Goal: Information Seeking & Learning: Learn about a topic

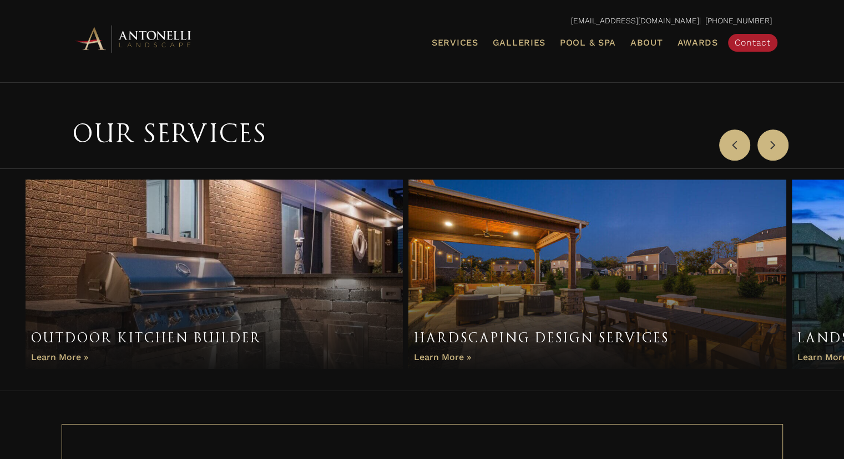
scroll to position [666, 0]
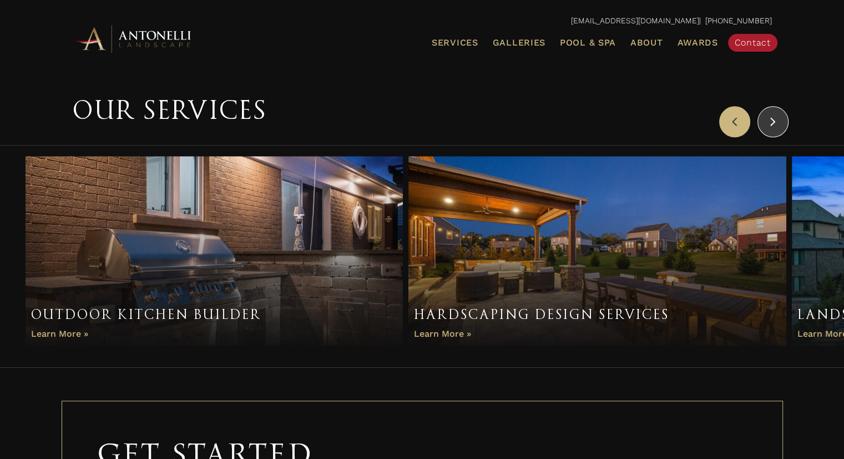
click at [778, 119] on button "Next" at bounding box center [773, 121] width 31 height 31
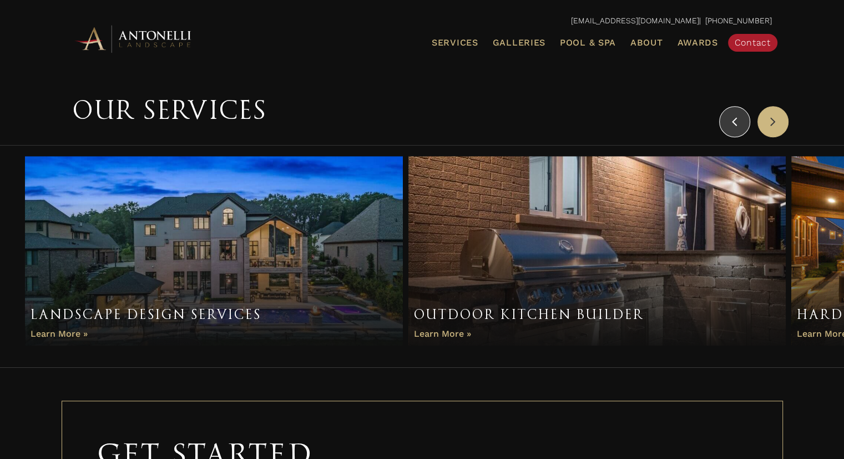
click at [736, 127] on icon "button" at bounding box center [735, 121] width 6 height 17
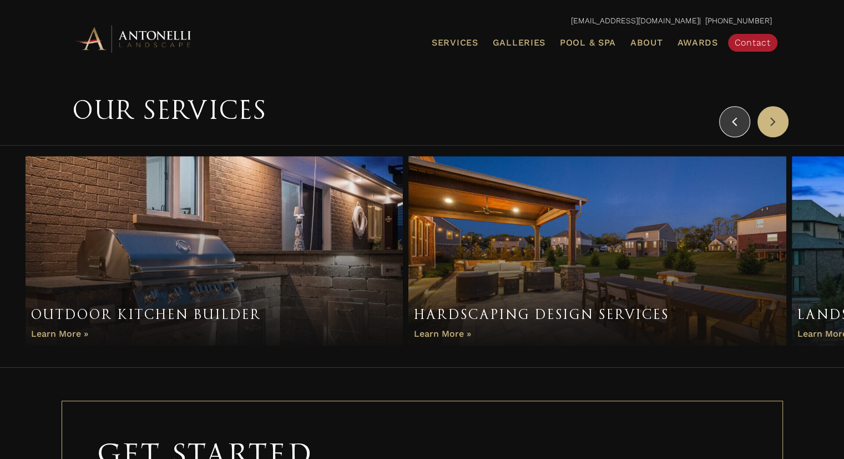
click at [736, 127] on icon "button" at bounding box center [735, 121] width 6 height 17
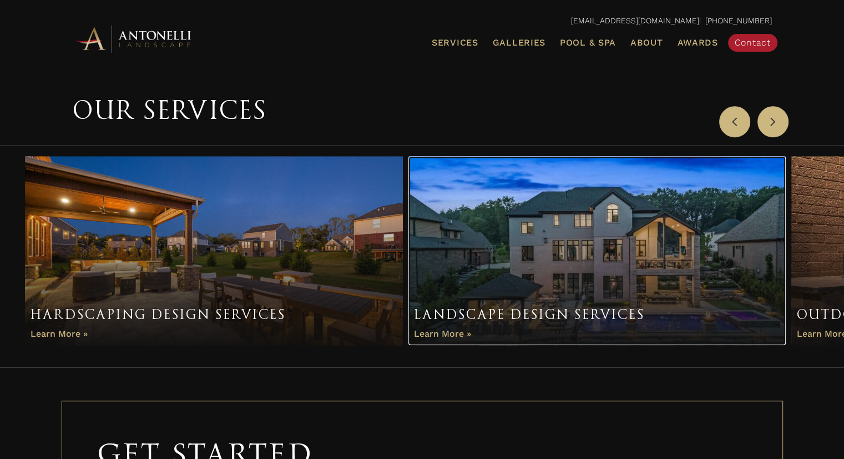
click at [526, 250] on link "Item 3 of 3" at bounding box center [598, 250] width 378 height 189
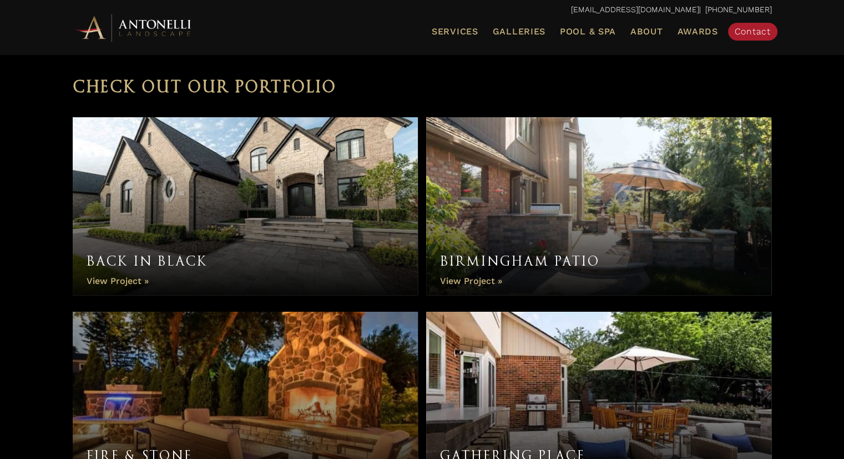
scroll to position [4353, 0]
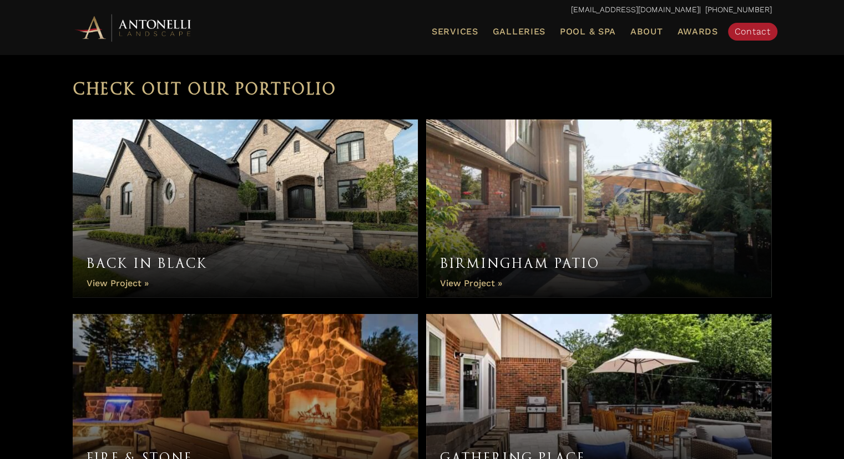
click at [516, 199] on link "Birmingham Patio" at bounding box center [599, 208] width 346 height 178
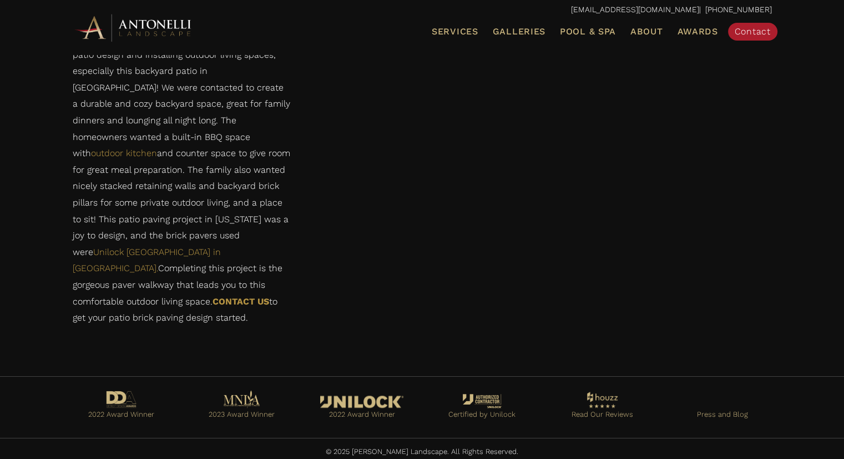
scroll to position [949, 0]
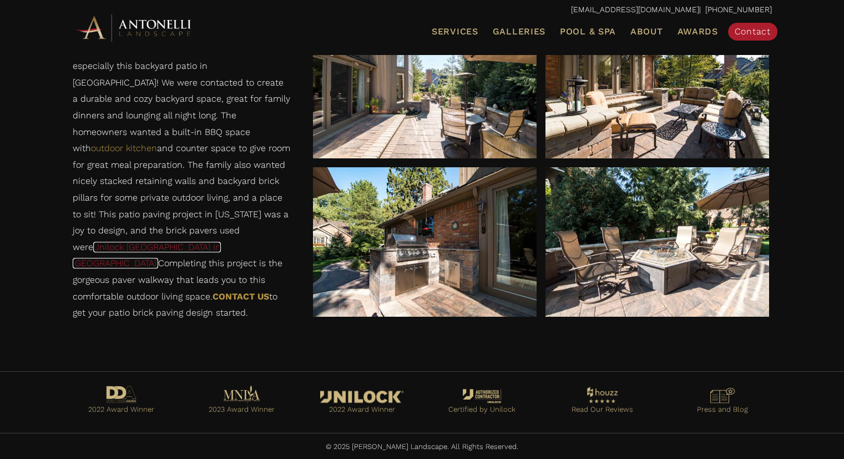
click at [147, 266] on link "Unilock Beacon Hill in Flagstone." at bounding box center [147, 254] width 148 height 27
